Goal: Task Accomplishment & Management: Complete application form

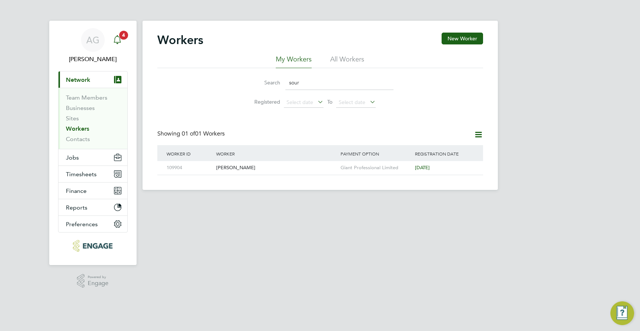
click at [123, 40] on div "Main navigation" at bounding box center [117, 40] width 15 height 15
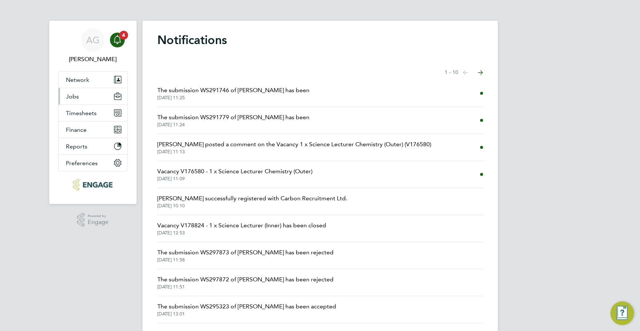
click at [82, 98] on button "Jobs" at bounding box center [93, 96] width 69 height 16
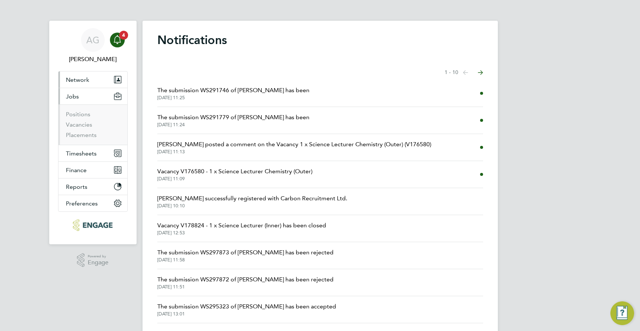
click at [85, 80] on span "Network" at bounding box center [77, 79] width 23 height 7
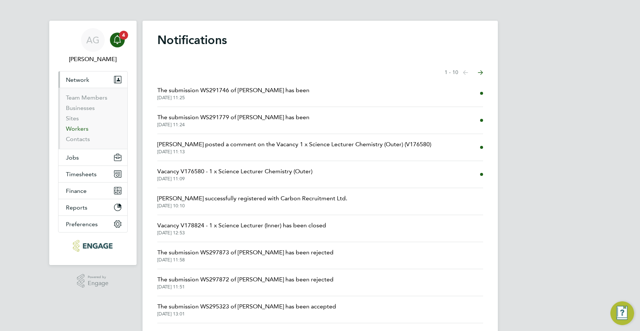
click at [84, 127] on link "Workers" at bounding box center [77, 128] width 23 height 7
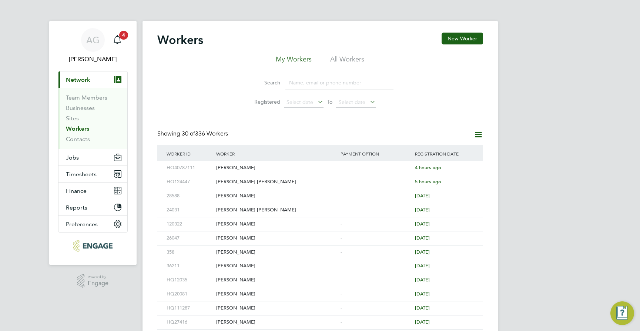
click at [301, 80] on input at bounding box center [340, 83] width 108 height 14
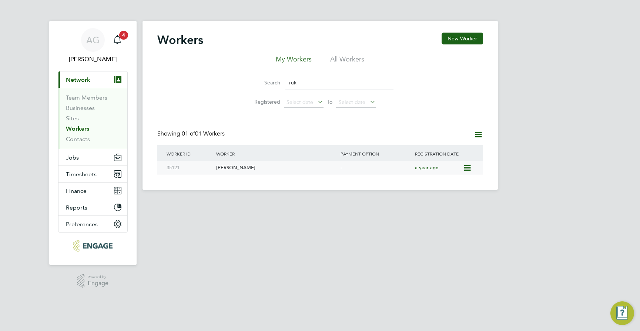
type input "ruk"
click at [256, 169] on div "[PERSON_NAME]" at bounding box center [276, 168] width 124 height 14
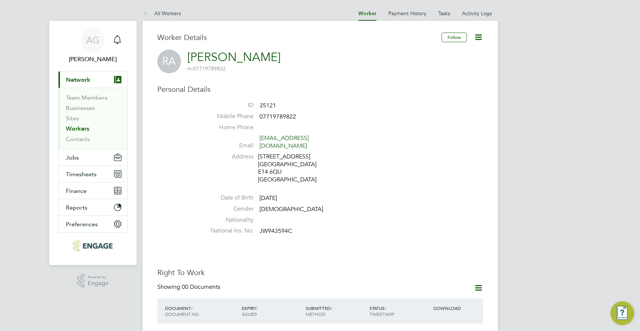
scroll to position [185, 0]
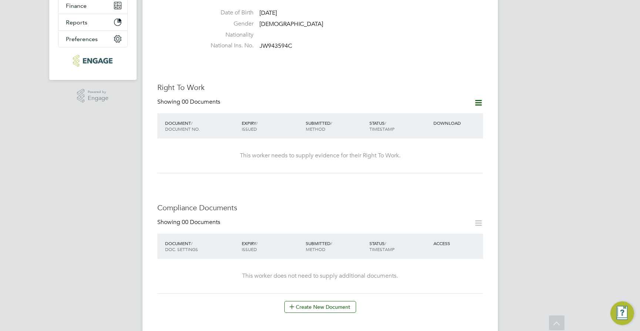
click at [480, 98] on icon at bounding box center [478, 102] width 9 height 9
click at [453, 114] on li "Add Right To Work Document" at bounding box center [437, 113] width 89 height 10
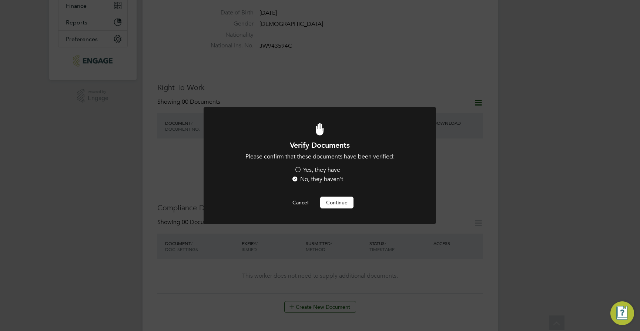
scroll to position [0, 0]
click at [318, 172] on label "Yes, they have" at bounding box center [317, 170] width 46 height 8
click at [0, 0] on input "Yes, they have" at bounding box center [0, 0] width 0 height 0
click at [335, 209] on div at bounding box center [320, 165] width 233 height 117
click at [335, 204] on button "Continue" at bounding box center [336, 203] width 33 height 12
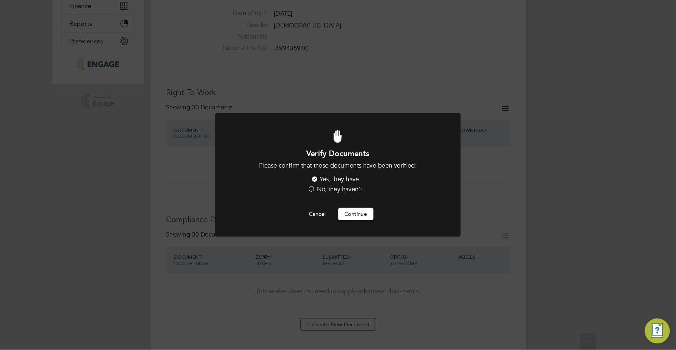
scroll to position [185, 0]
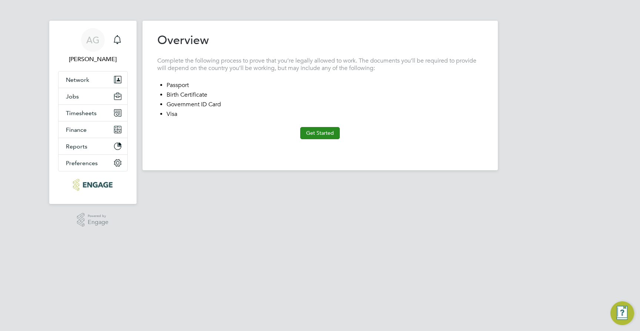
click at [323, 131] on button "Get Started" at bounding box center [320, 133] width 40 height 12
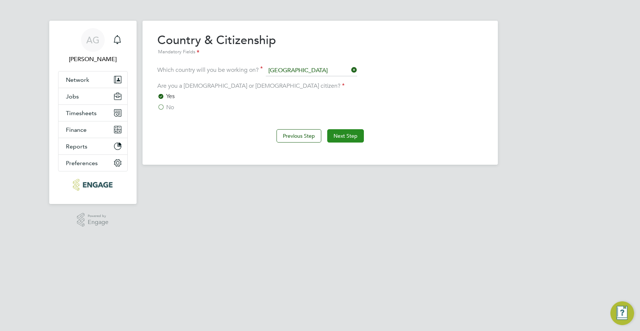
click at [342, 138] on button "Next Step" at bounding box center [345, 135] width 37 height 13
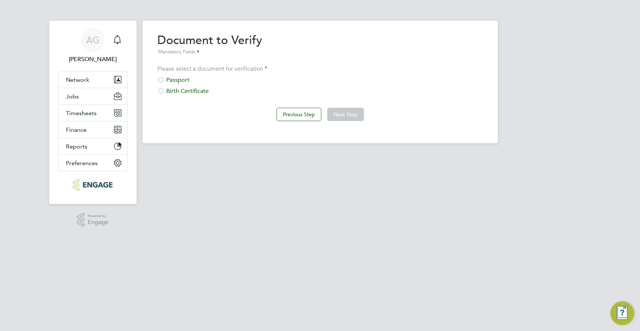
click at [192, 93] on div "Birth Certificate" at bounding box center [320, 91] width 326 height 8
click at [354, 116] on button "Next Step" at bounding box center [345, 114] width 37 height 13
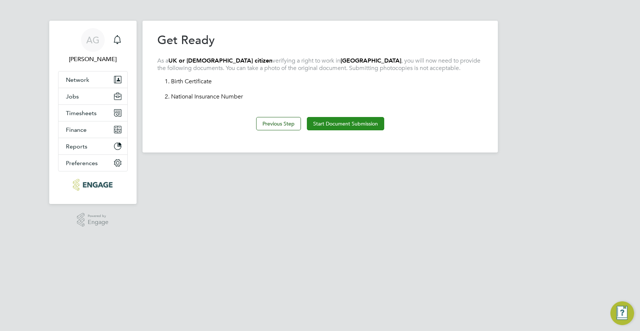
click at [350, 121] on button "Start Document Submission" at bounding box center [345, 123] width 77 height 13
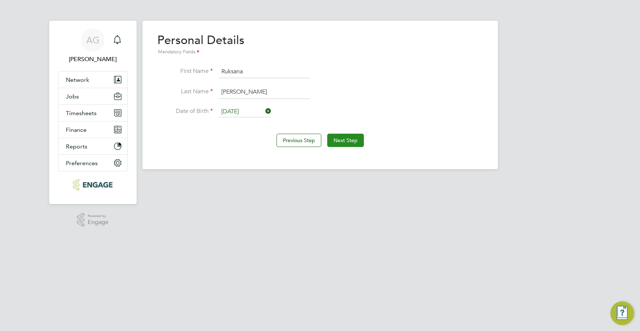
click at [341, 139] on button "Next Step" at bounding box center [345, 140] width 37 height 13
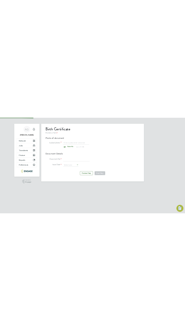
scroll to position [10, 92]
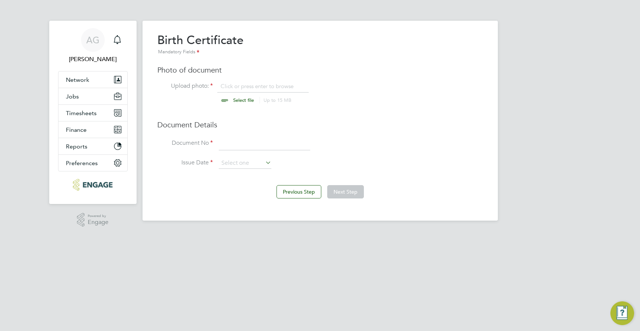
click at [161, 149] on li "Document No" at bounding box center [320, 147] width 326 height 21
click at [640, 188] on div "AG Ajay Gandhi Notifications Applications: Network Team Members Businesses Site…" at bounding box center [320, 116] width 640 height 233
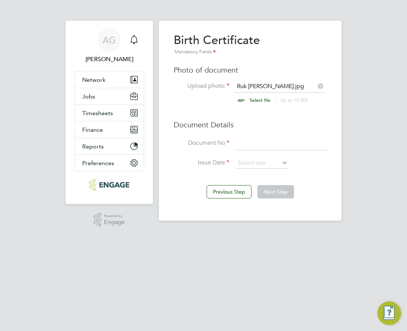
click at [250, 144] on input at bounding box center [280, 143] width 91 height 13
click at [359, 236] on html "AG Ajay Gandhi Notifications Applications: Network Team Members Businesses Site…" at bounding box center [203, 118] width 407 height 236
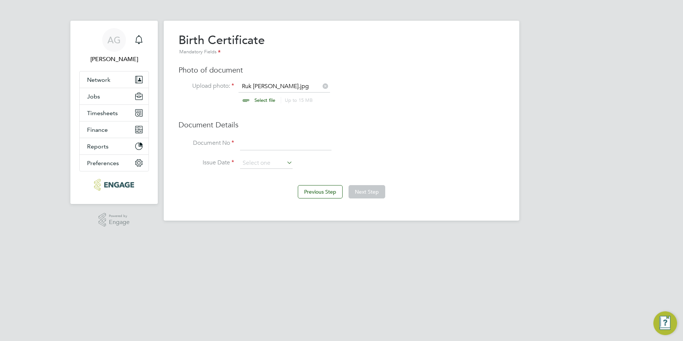
click at [181, 233] on html "AG Ajay Gandhi Notifications Applications: Network Team Members Businesses Site…" at bounding box center [341, 116] width 683 height 233
click at [247, 146] on input at bounding box center [285, 143] width 91 height 13
click at [86, 233] on html "AG Ajay Gandhi Notifications Applications: Network Team Members Businesses Site…" at bounding box center [341, 116] width 683 height 233
click at [285, 160] on icon at bounding box center [285, 162] width 0 height 10
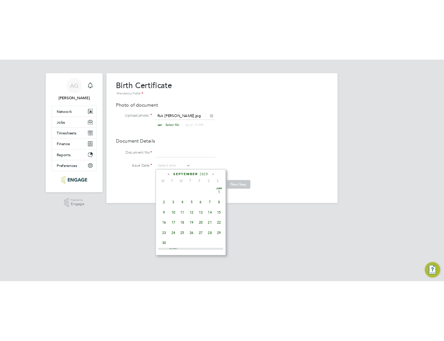
scroll to position [289, 0]
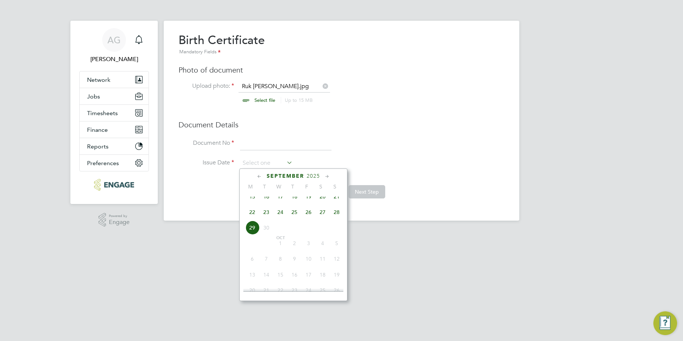
click at [535, 182] on div "AG Ajay Gandhi Notifications Applications: Network Team Members Businesses Site…" at bounding box center [341, 116] width 683 height 233
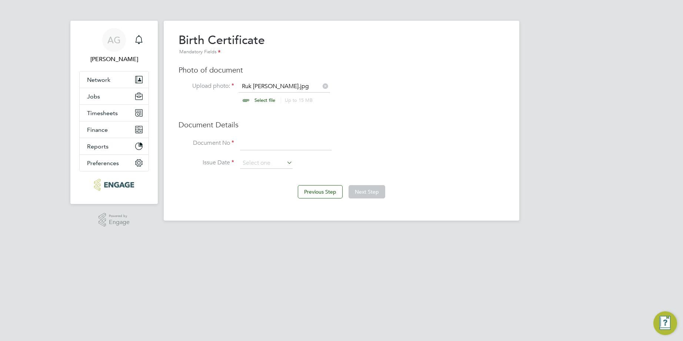
click at [116, 233] on html "AG Ajay Gandhi Notifications Applications: Network Team Members Businesses Site…" at bounding box center [341, 116] width 683 height 233
click at [247, 154] on li "Document No" at bounding box center [342, 147] width 326 height 21
click at [253, 147] on input at bounding box center [285, 143] width 91 height 13
click at [173, 233] on html "AG Ajay Gandhi Notifications Applications: Network Team Members Businesses Site…" at bounding box center [341, 116] width 683 height 233
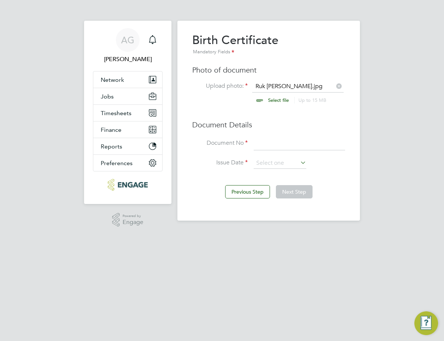
drag, startPoint x: 247, startPoint y: 144, endPoint x: 253, endPoint y: 140, distance: 6.7
click at [250, 142] on li "Document No" at bounding box center [268, 147] width 153 height 21
click at [258, 140] on input at bounding box center [299, 143] width 91 height 13
type input "src93y2"
click at [267, 160] on input at bounding box center [280, 163] width 53 height 11
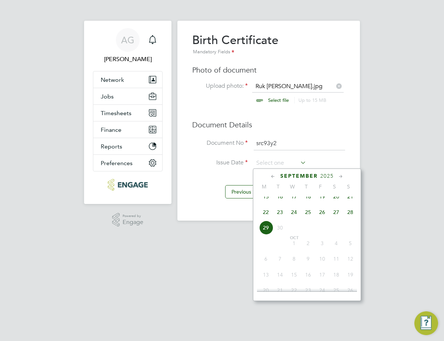
click at [277, 177] on div "September 2025" at bounding box center [307, 176] width 100 height 7
click at [281, 178] on span "September" at bounding box center [298, 176] width 37 height 6
click at [302, 173] on span "September" at bounding box center [298, 176] width 37 height 6
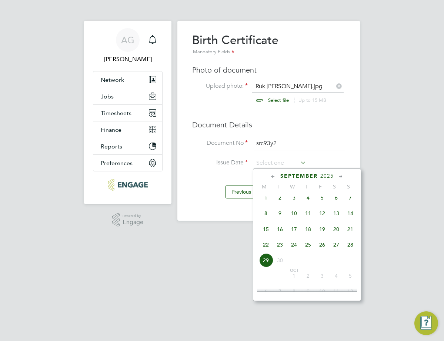
click at [324, 174] on span "2025" at bounding box center [326, 176] width 13 height 6
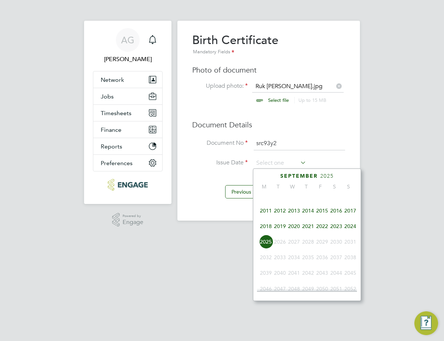
click at [295, 230] on span "2020" at bounding box center [294, 226] width 14 height 14
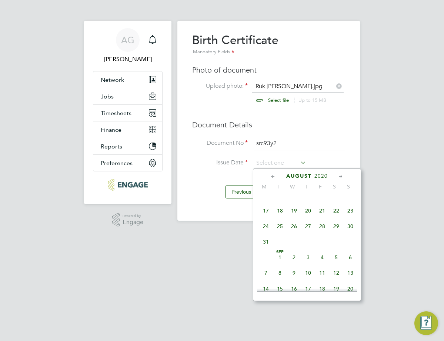
click at [270, 176] on icon at bounding box center [273, 177] width 7 height 8
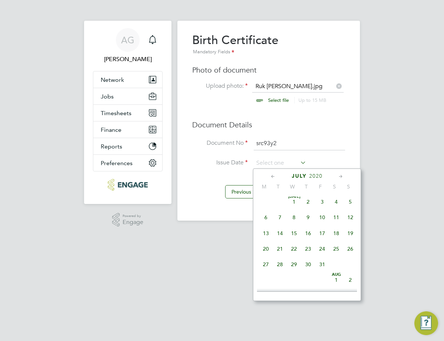
click at [270, 176] on icon at bounding box center [273, 177] width 7 height 8
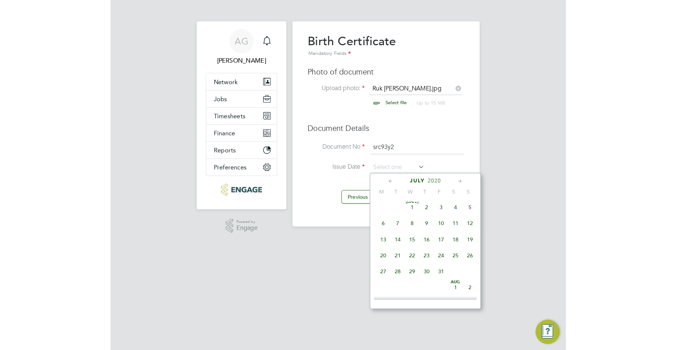
scroll to position [0, 0]
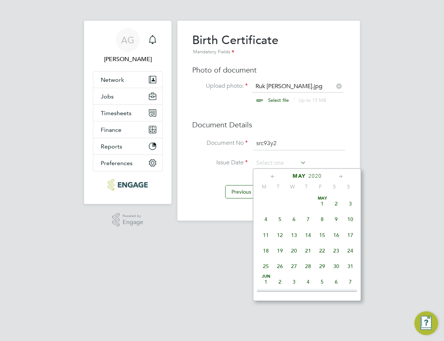
click at [270, 176] on icon at bounding box center [273, 177] width 7 height 8
click at [350, 217] on span "12" at bounding box center [350, 219] width 14 height 14
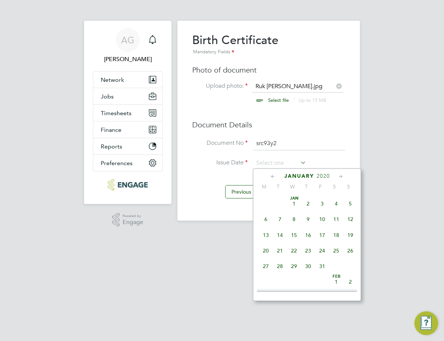
type input "12 Jan 2020"
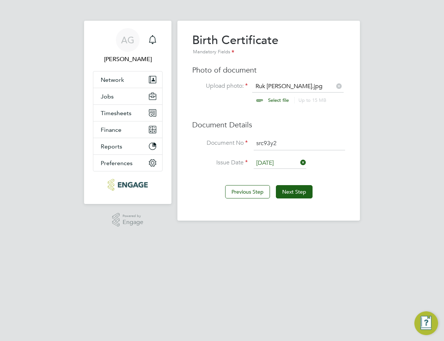
drag, startPoint x: 40, startPoint y: 328, endPoint x: 133, endPoint y: 262, distance: 114.0
click at [41, 236] on html "AG Ajay Gandhi Notifications Applications: Network Team Members Businesses Site…" at bounding box center [222, 118] width 444 height 236
drag, startPoint x: 162, startPoint y: 265, endPoint x: 437, endPoint y: 5, distance: 378.3
click at [165, 236] on html "AG Ajay Gandhi Notifications Applications: Network Team Members Businesses Site…" at bounding box center [222, 118] width 444 height 236
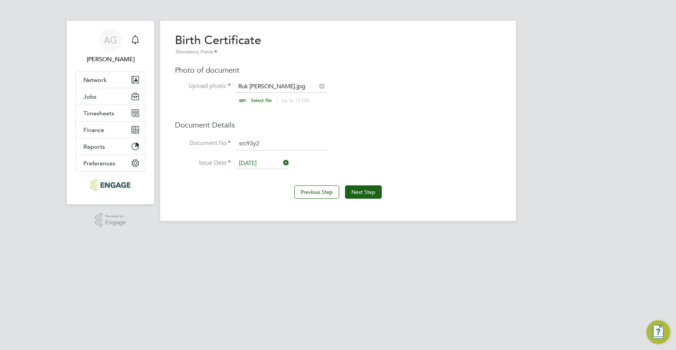
click at [197, 233] on html "AG Ajay Gandhi Notifications Applications: Network Team Members Businesses Site…" at bounding box center [338, 116] width 676 height 233
click at [185, 233] on html "AG Ajay Gandhi Notifications Applications: Network Team Members Businesses Site…" at bounding box center [338, 116] width 676 height 233
click at [158, 233] on html "AG Ajay Gandhi Notifications Applications: Network Team Members Businesses Site…" at bounding box center [338, 116] width 676 height 233
click at [363, 191] on button "Next Step" at bounding box center [363, 191] width 37 height 13
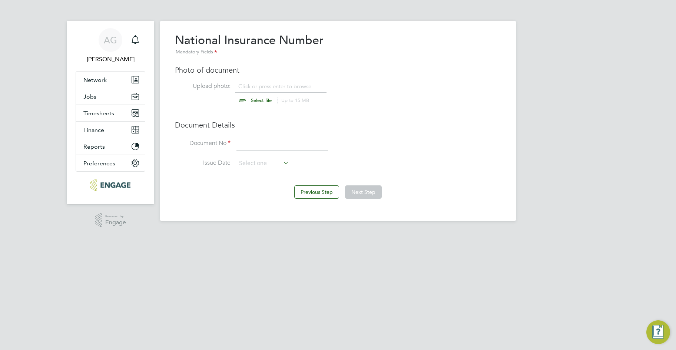
click at [203, 174] on li "Issue Date" at bounding box center [338, 167] width 326 height 19
paste input "JW943594C"
type input "JW943594C"
click at [168, 225] on app-footer at bounding box center [338, 227] width 356 height 12
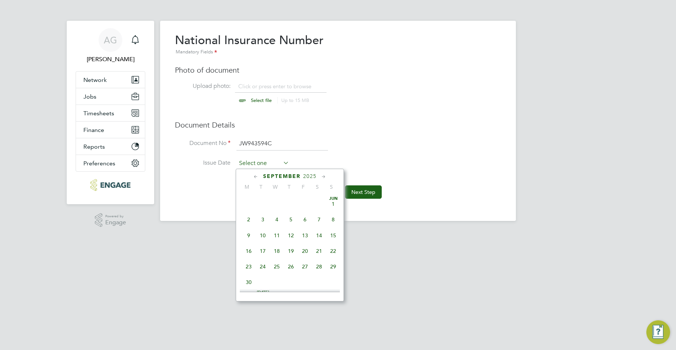
scroll to position [289, 0]
click at [266, 163] on input at bounding box center [262, 163] width 53 height 11
click at [381, 233] on html "AG Ajay Gandhi Notifications Applications: Network Team Members Businesses Site…" at bounding box center [338, 116] width 676 height 233
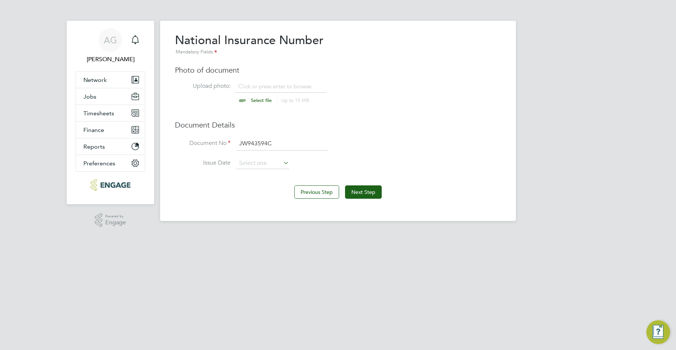
click at [211, 233] on html "AG Ajay Gandhi Notifications Applications: Network Team Members Businesses Site…" at bounding box center [338, 116] width 676 height 233
click at [362, 192] on button "Next Step" at bounding box center [363, 191] width 37 height 13
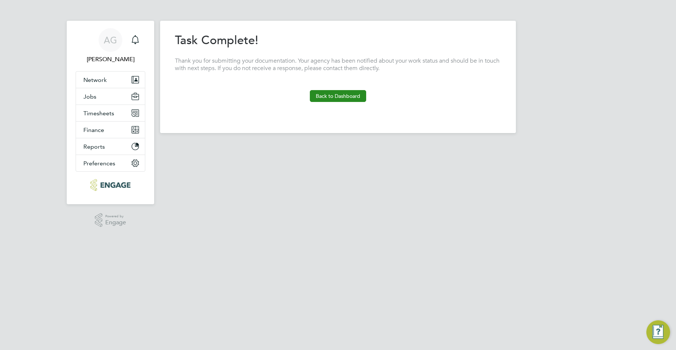
click at [339, 91] on button "Back to Dashboard" at bounding box center [338, 96] width 56 height 12
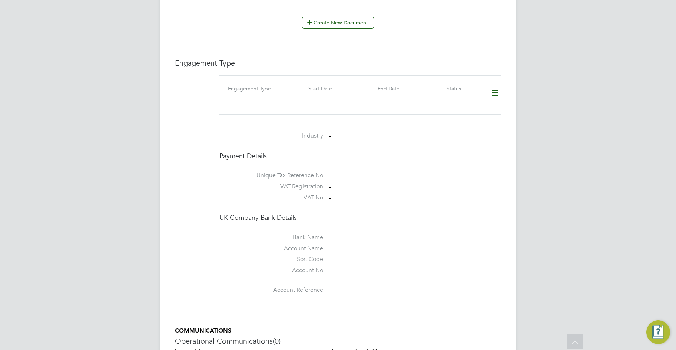
scroll to position [593, 0]
